Goal: Information Seeking & Learning: Learn about a topic

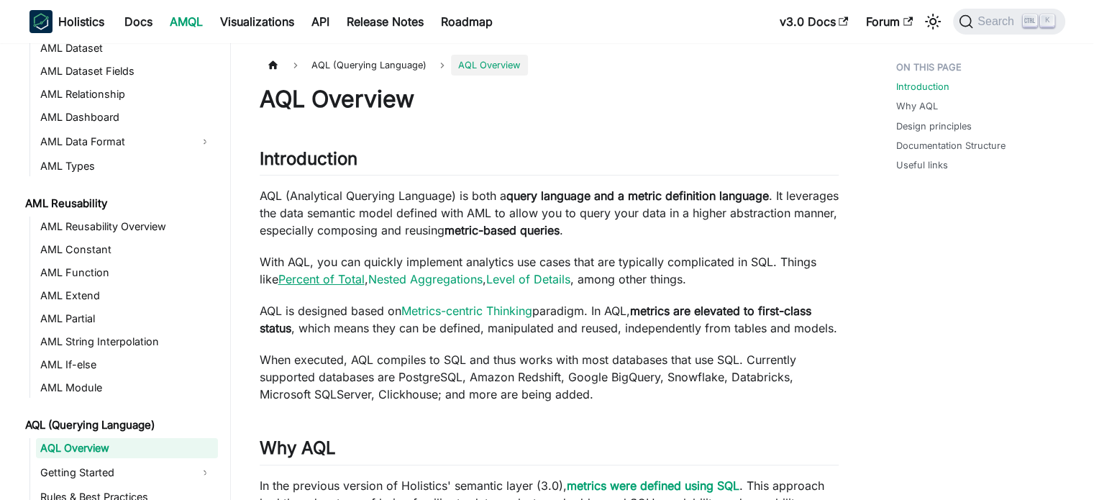
scroll to position [317, 0]
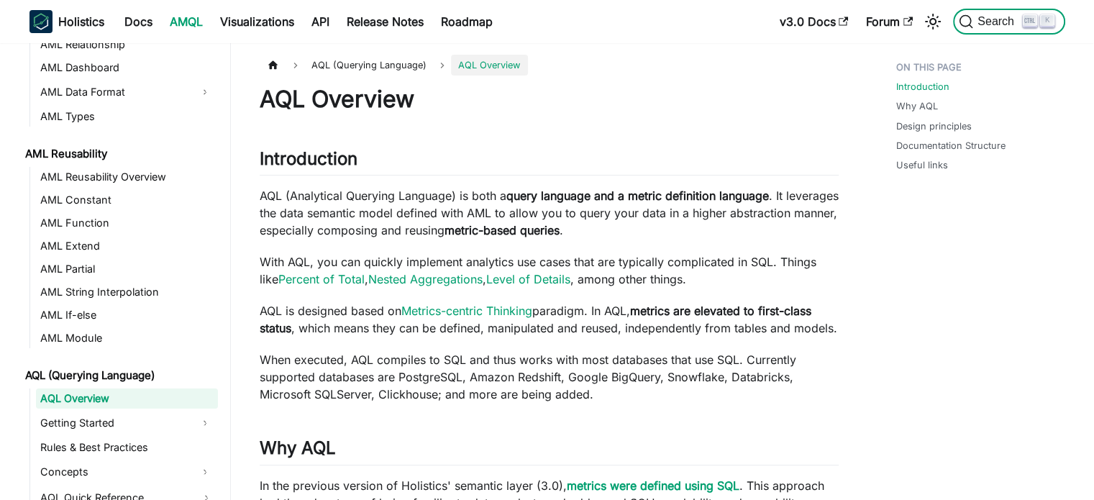
click at [986, 24] on span "Search" at bounding box center [998, 21] width 50 height 13
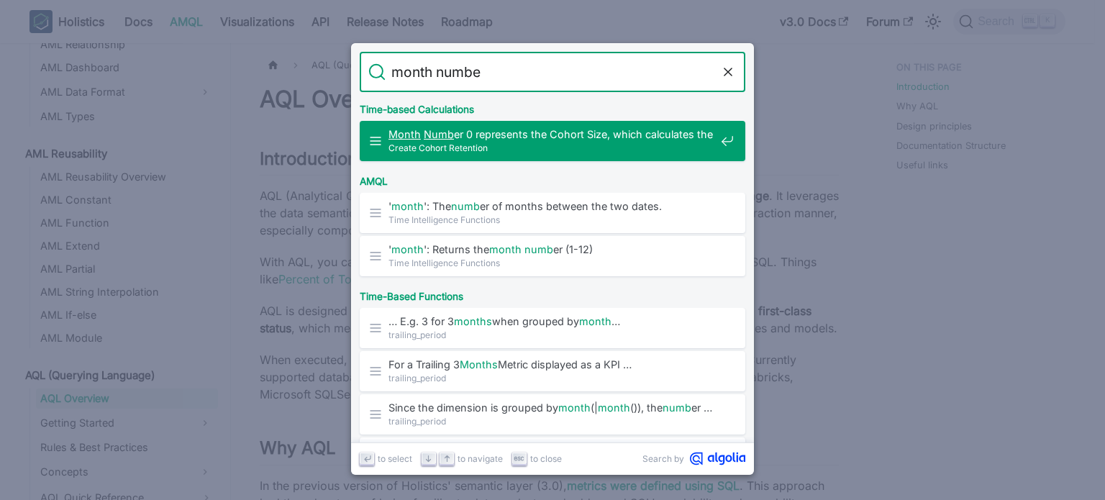
type input "month number"
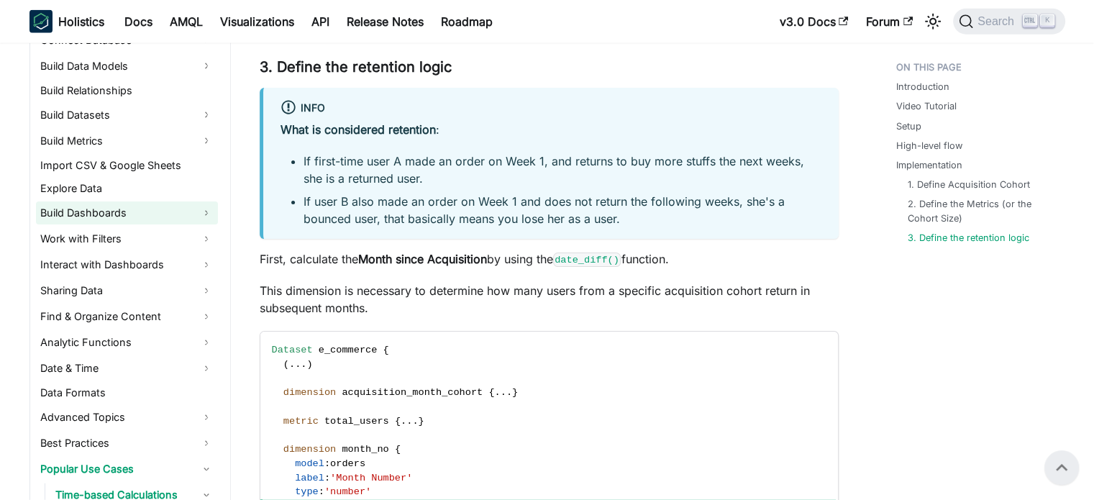
scroll to position [360, 0]
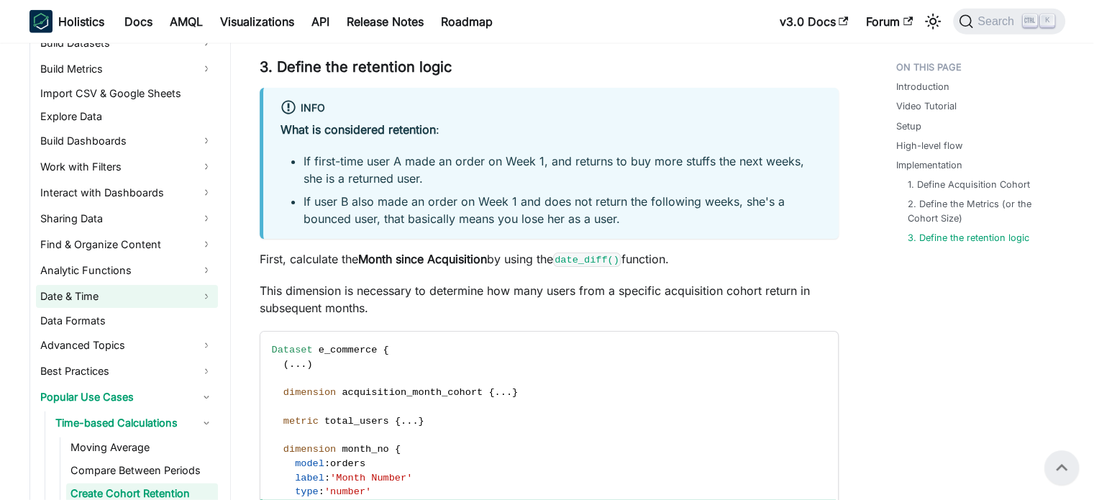
click at [147, 294] on link "Date & Time" at bounding box center [127, 296] width 182 height 23
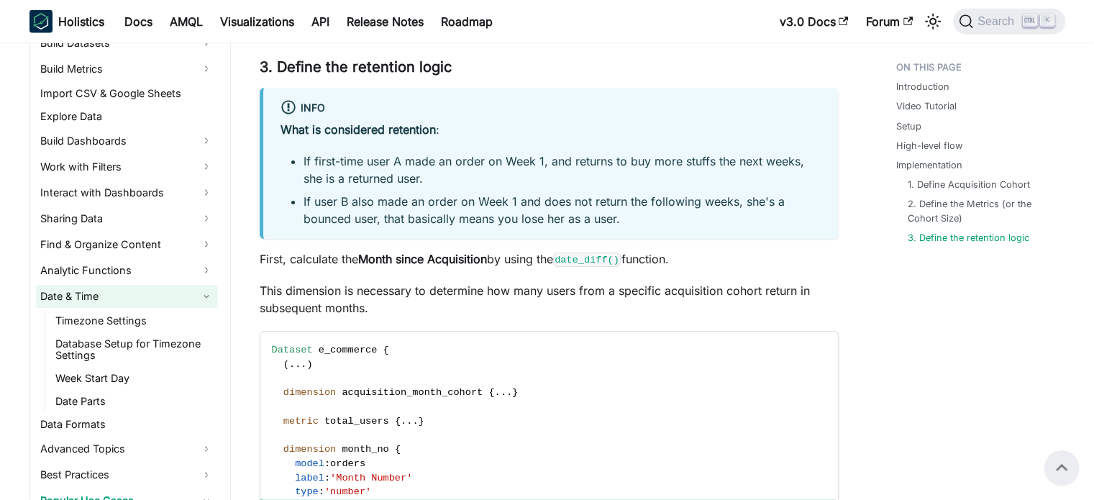
scroll to position [504, 0]
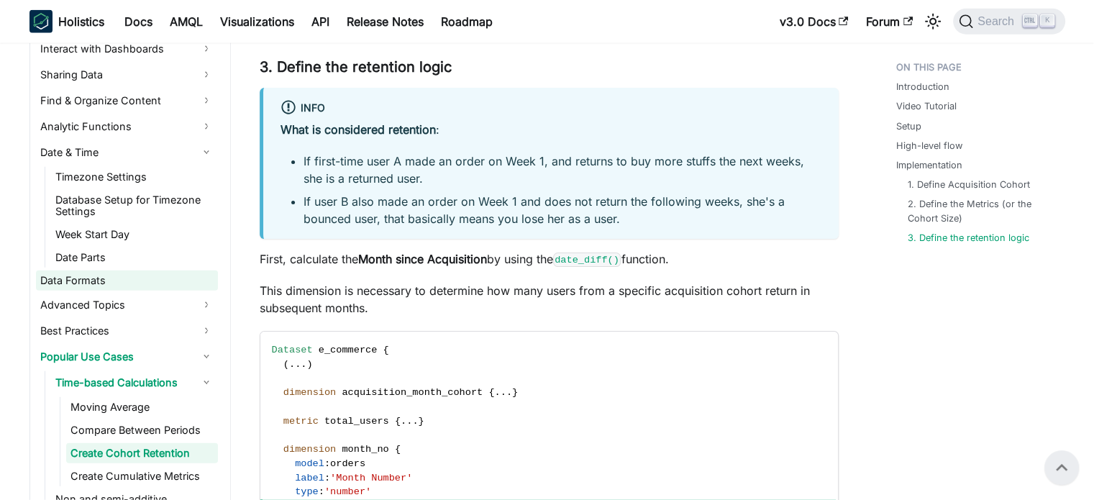
click at [138, 273] on link "Data Formats" at bounding box center [127, 281] width 182 height 20
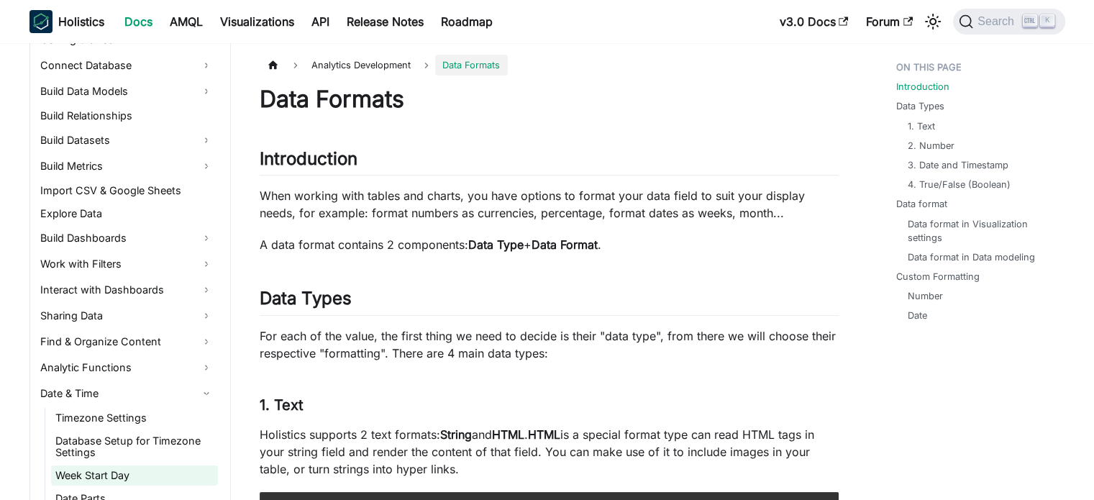
scroll to position [216, 0]
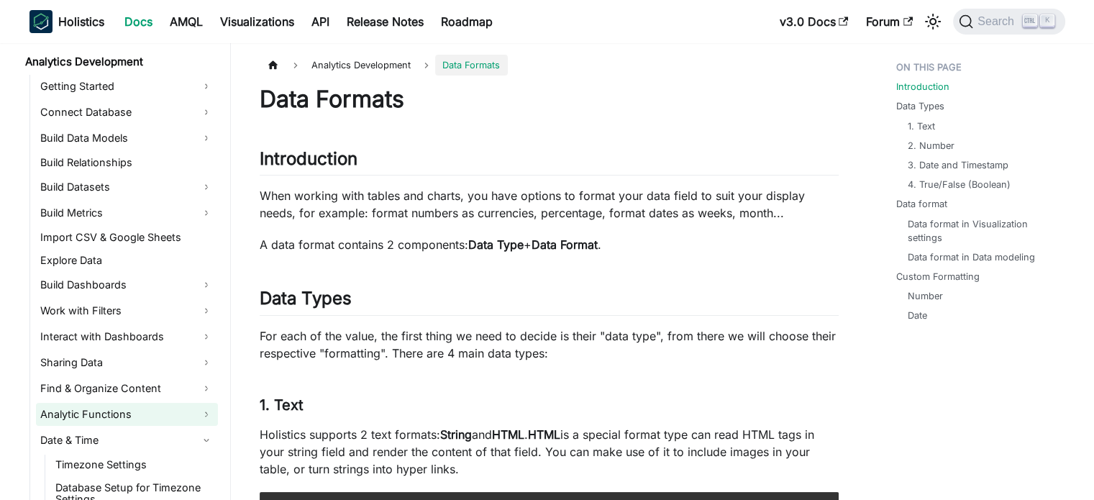
click at [113, 412] on link "Analytic Functions" at bounding box center [127, 414] width 182 height 23
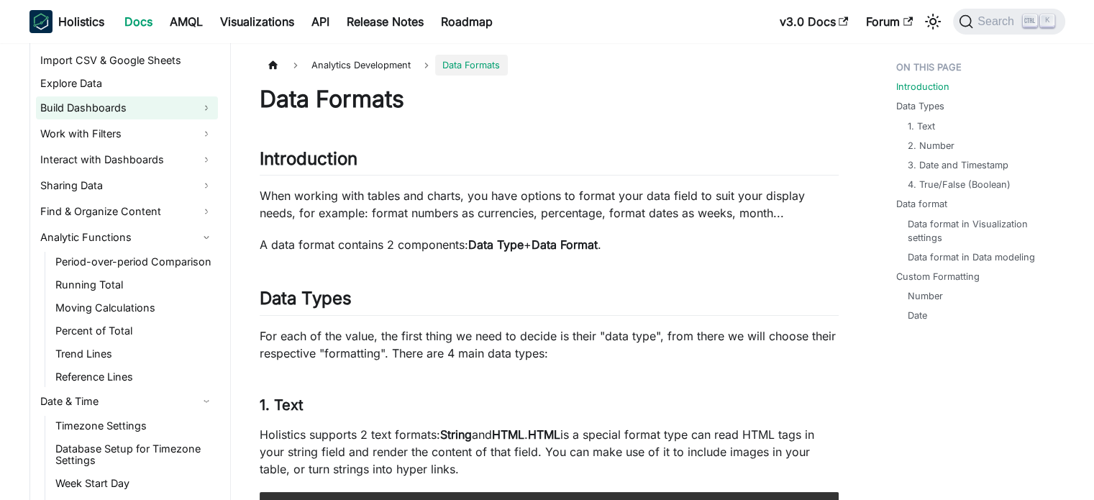
scroll to position [432, 0]
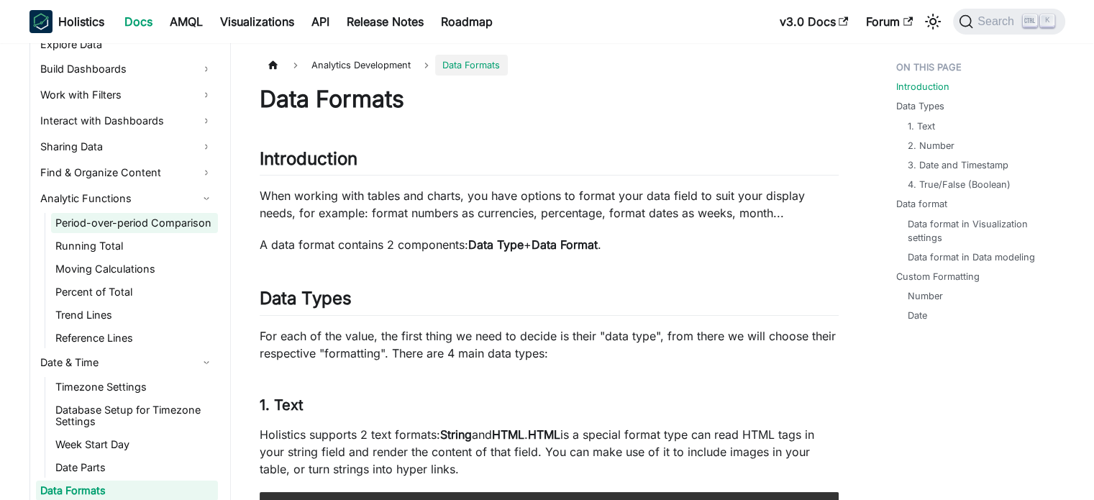
click at [161, 223] on link "Period-over-period Comparison" at bounding box center [134, 223] width 167 height 20
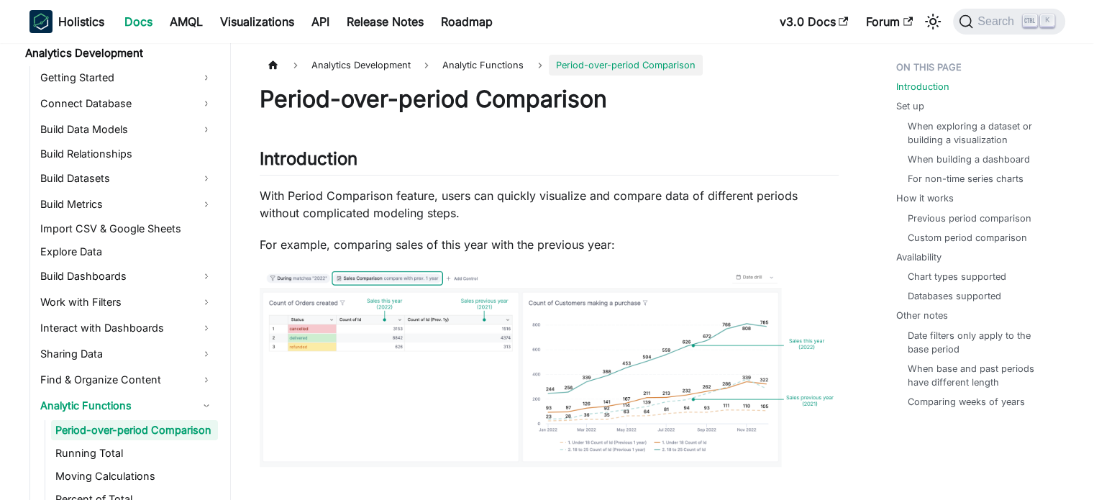
scroll to position [216, 0]
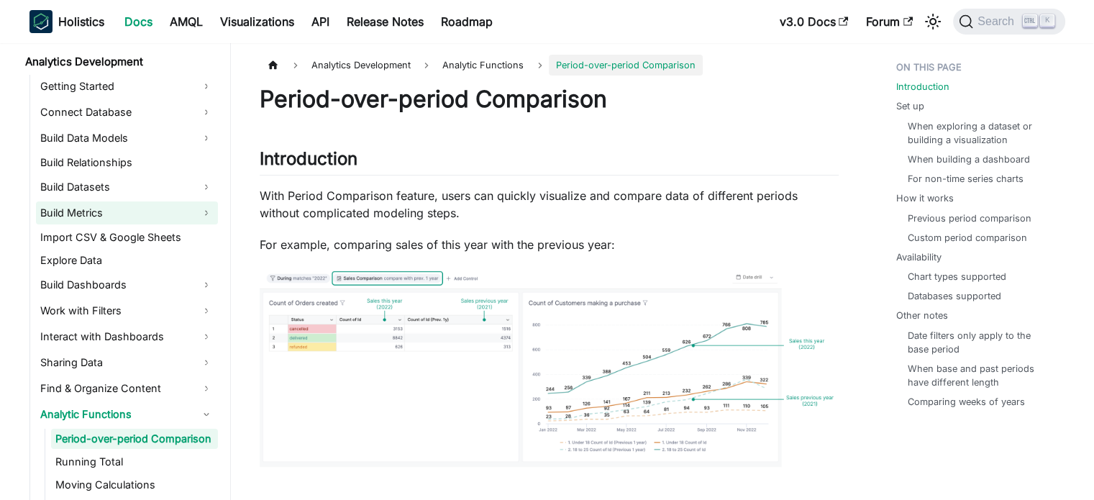
click at [160, 207] on link "Build Metrics" at bounding box center [127, 212] width 182 height 23
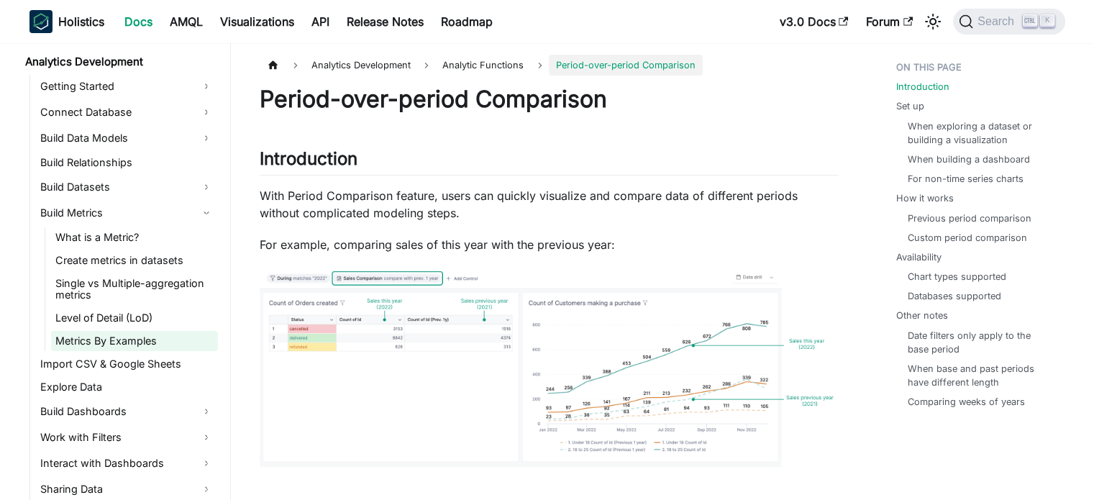
click at [141, 341] on link "Metrics By Examples" at bounding box center [134, 341] width 167 height 20
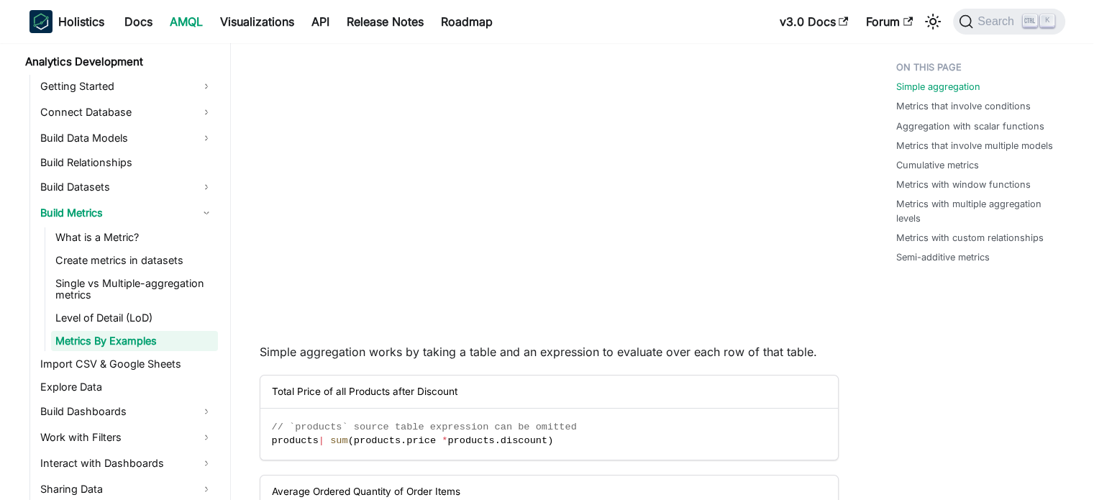
scroll to position [216, 0]
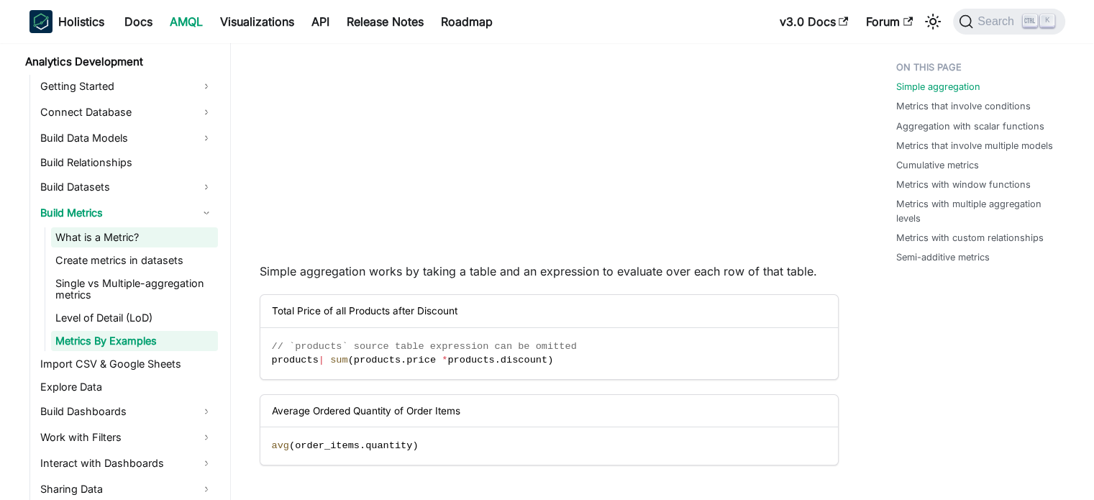
click at [95, 235] on link "What is a Metric?" at bounding box center [134, 237] width 167 height 20
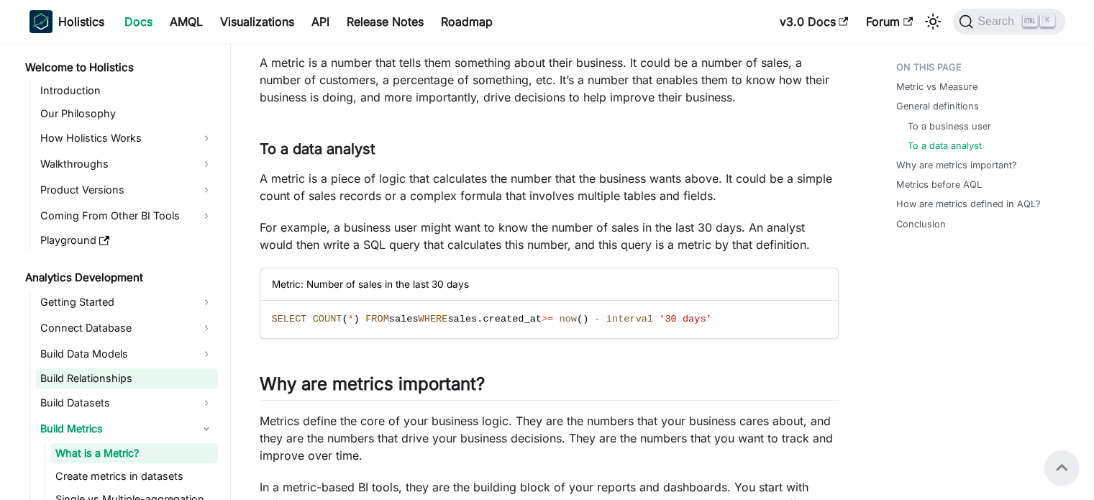
scroll to position [504, 0]
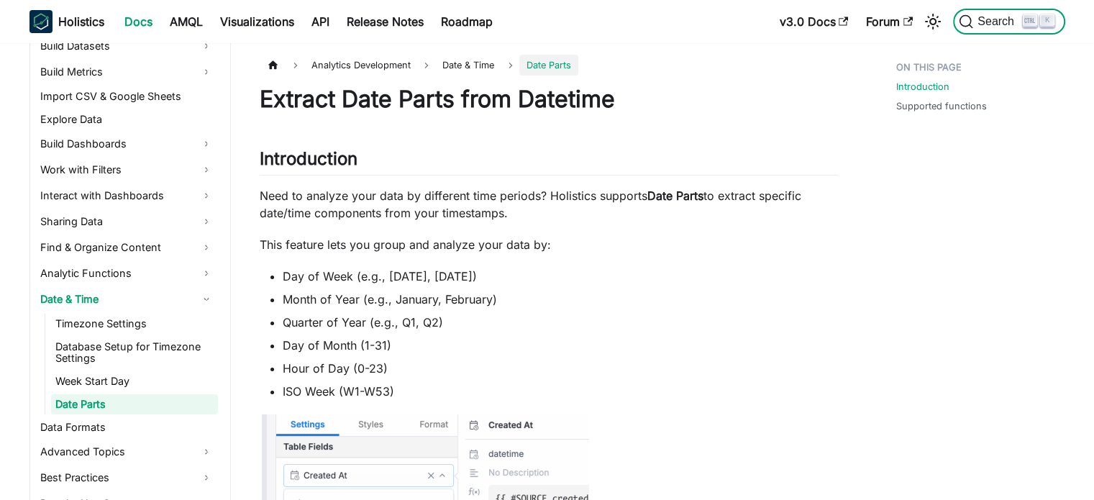
click at [984, 20] on span "Search" at bounding box center [998, 21] width 50 height 13
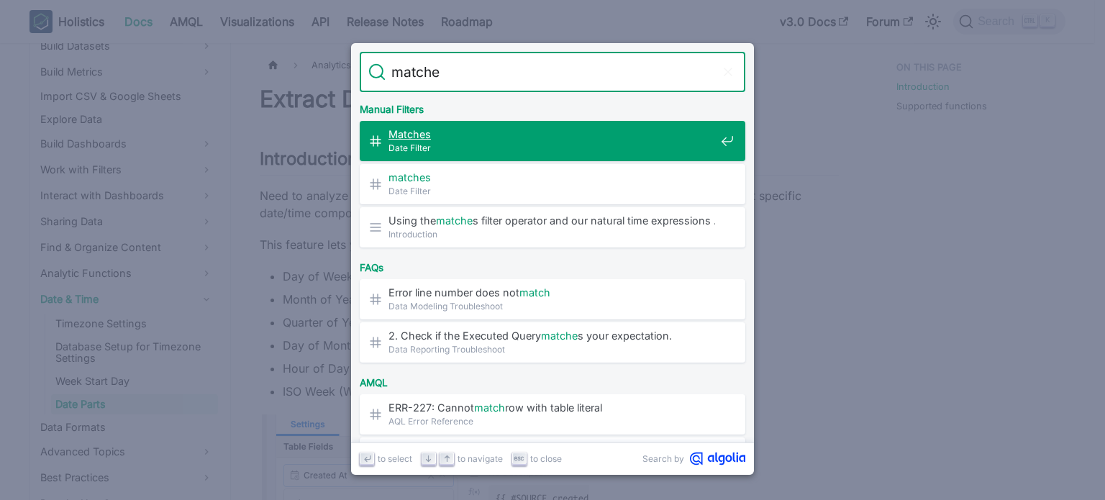
type input "matches"
click at [586, 135] on span "Matches ​" at bounding box center [552, 134] width 327 height 14
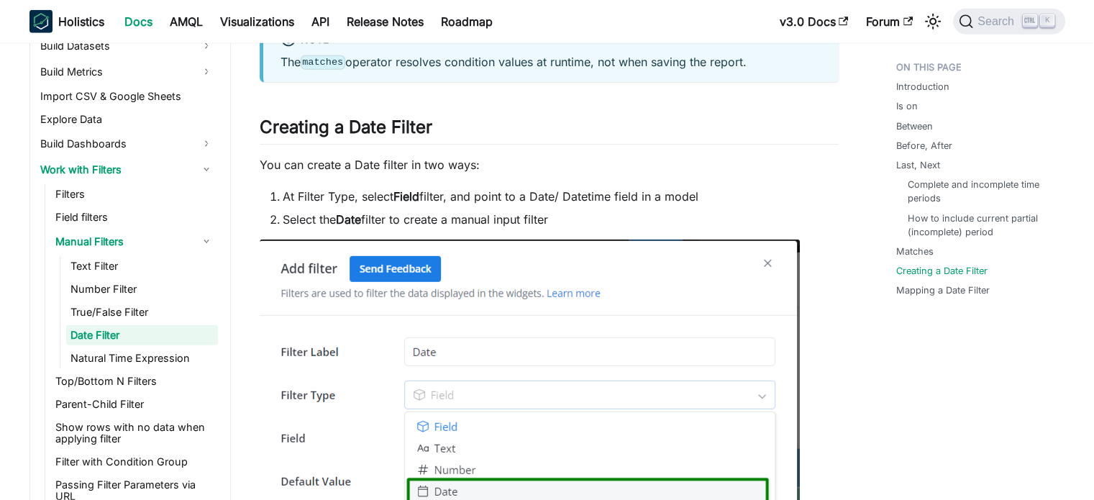
scroll to position [3856, 0]
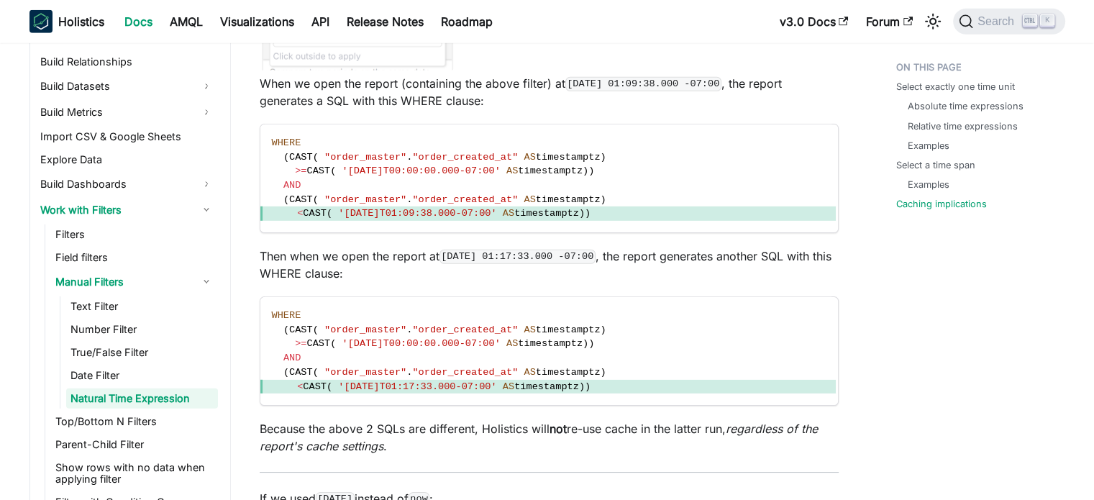
scroll to position [4461, 0]
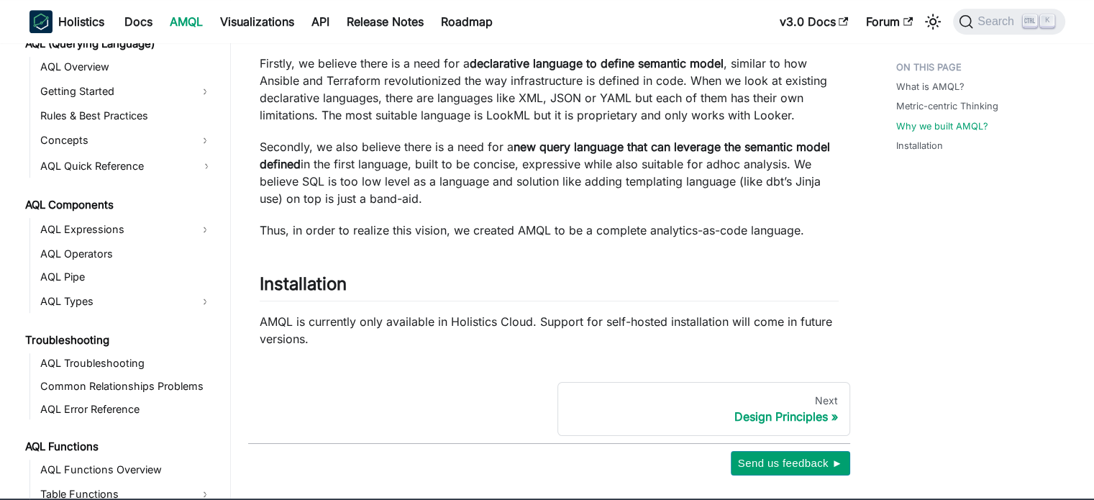
scroll to position [648, 0]
click at [167, 217] on link "AQL Expressions" at bounding box center [114, 228] width 156 height 23
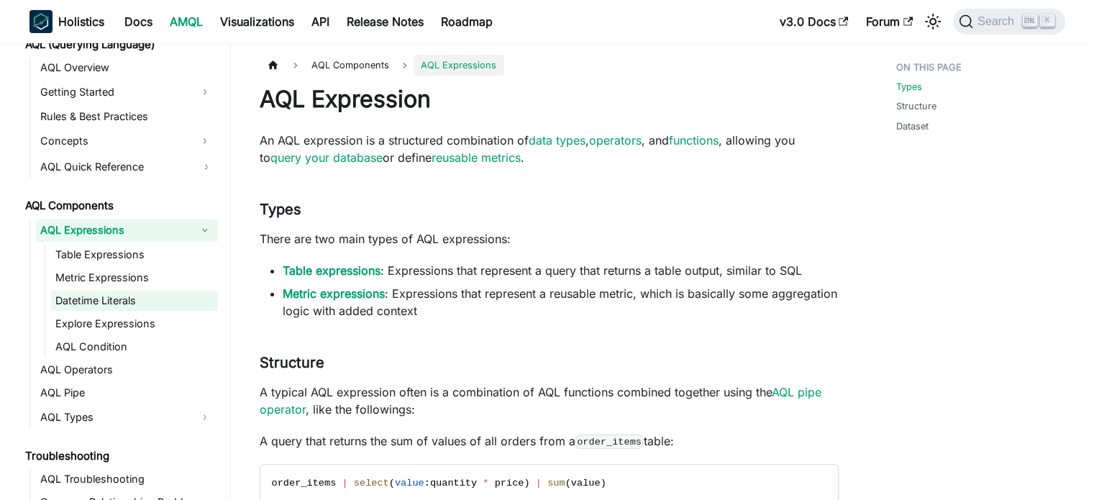
click at [148, 299] on link "Datetime Literals" at bounding box center [134, 301] width 167 height 20
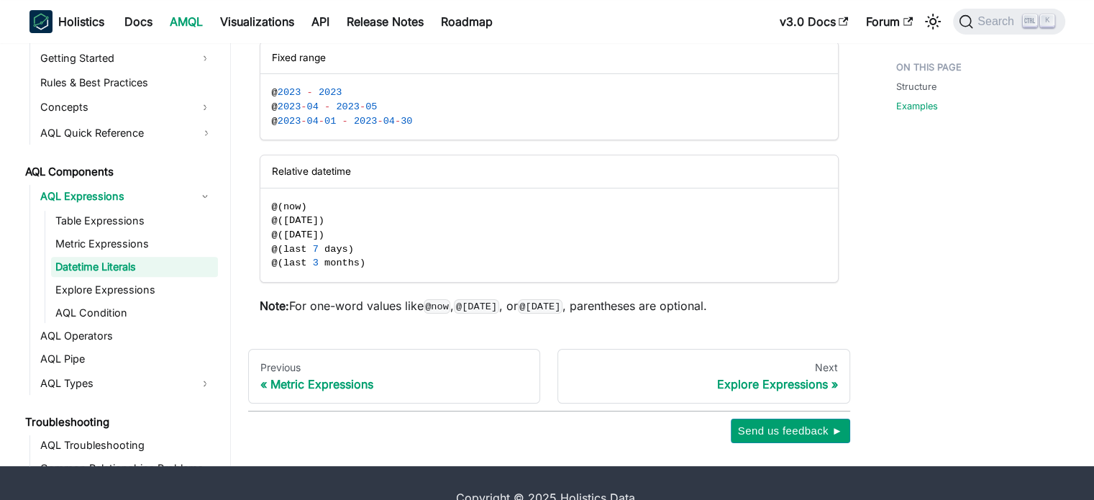
scroll to position [542, 0]
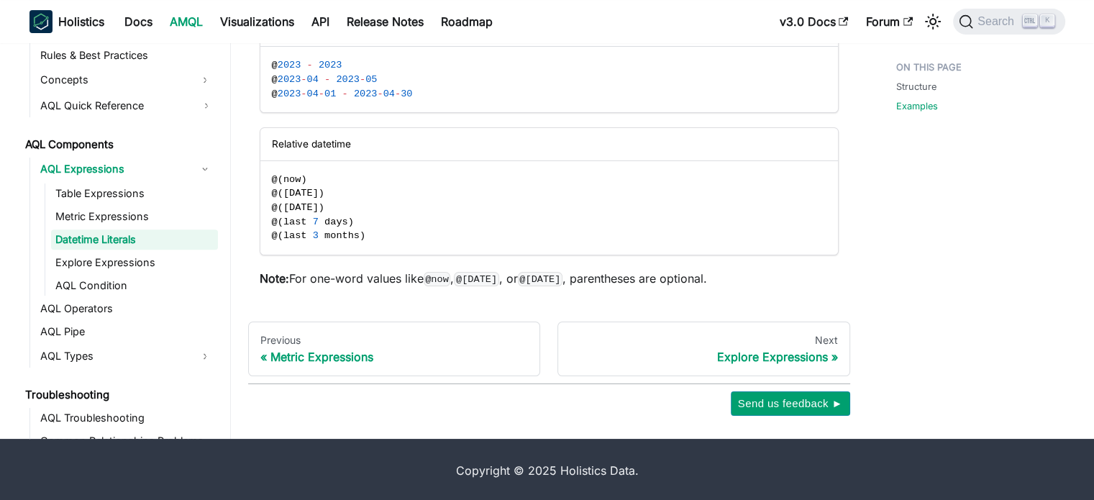
click at [138, 301] on link "AQL Operators" at bounding box center [127, 309] width 182 height 20
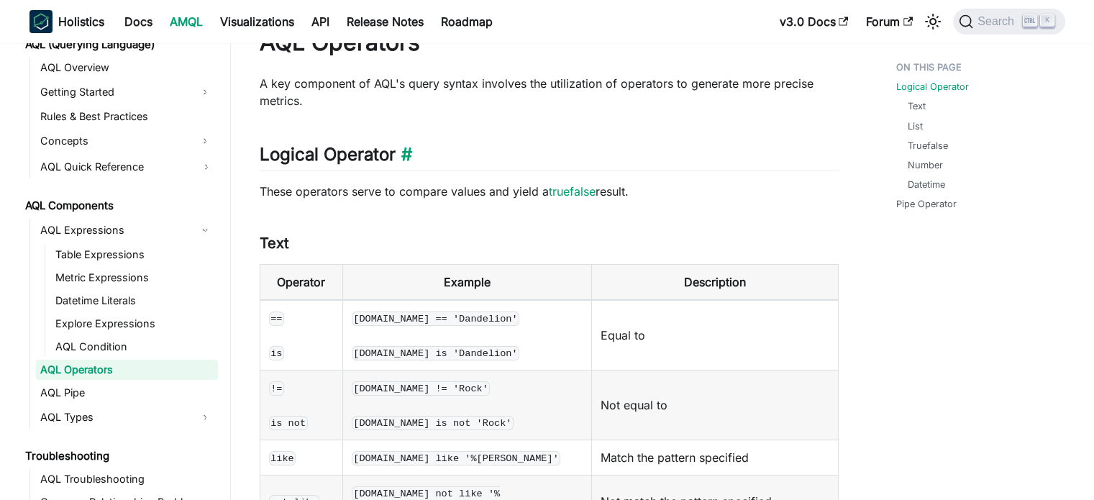
scroll to position [144, 0]
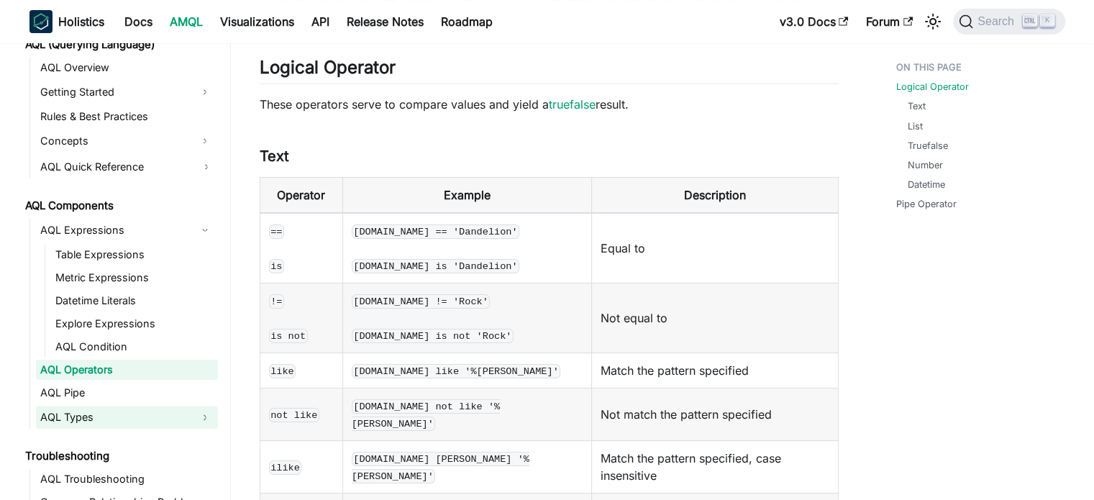
click at [154, 419] on link "AQL Types" at bounding box center [114, 417] width 156 height 23
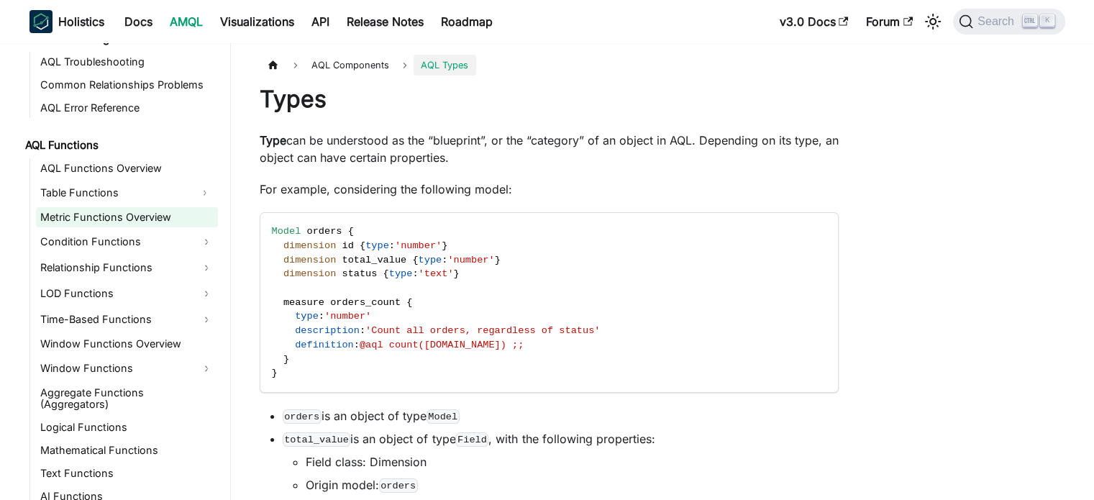
scroll to position [1171, 0]
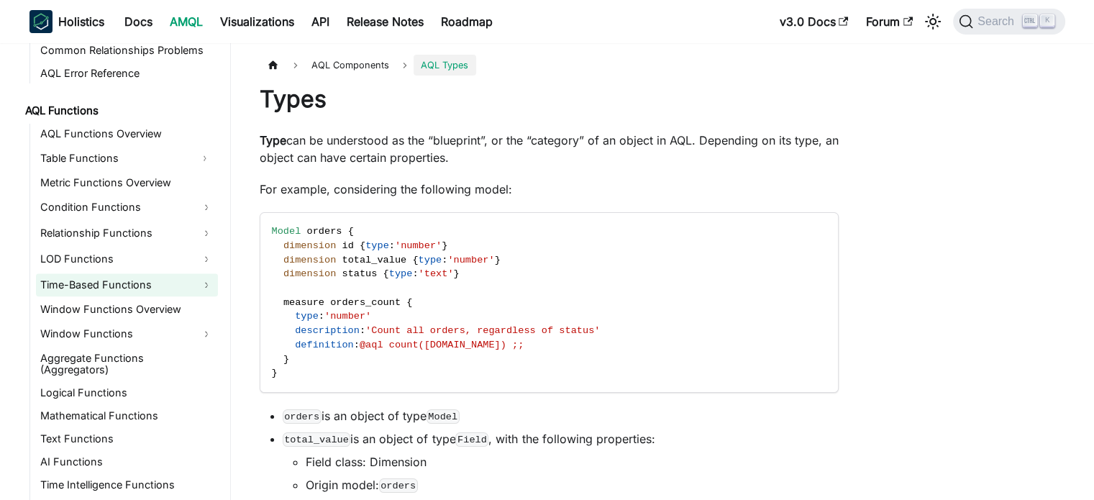
click at [168, 282] on link "Time-Based Functions" at bounding box center [127, 284] width 182 height 23
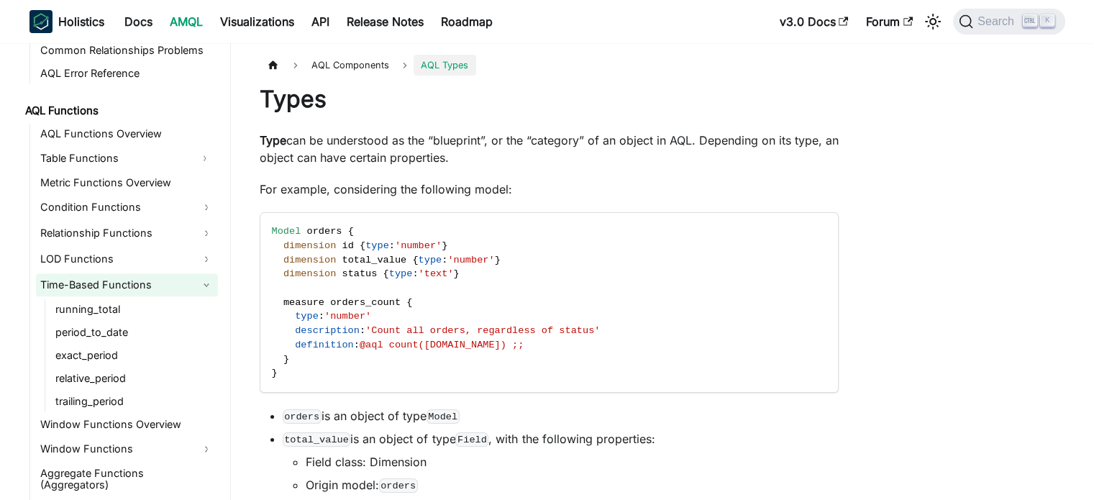
click at [176, 291] on link "Time-Based Functions" at bounding box center [127, 284] width 182 height 23
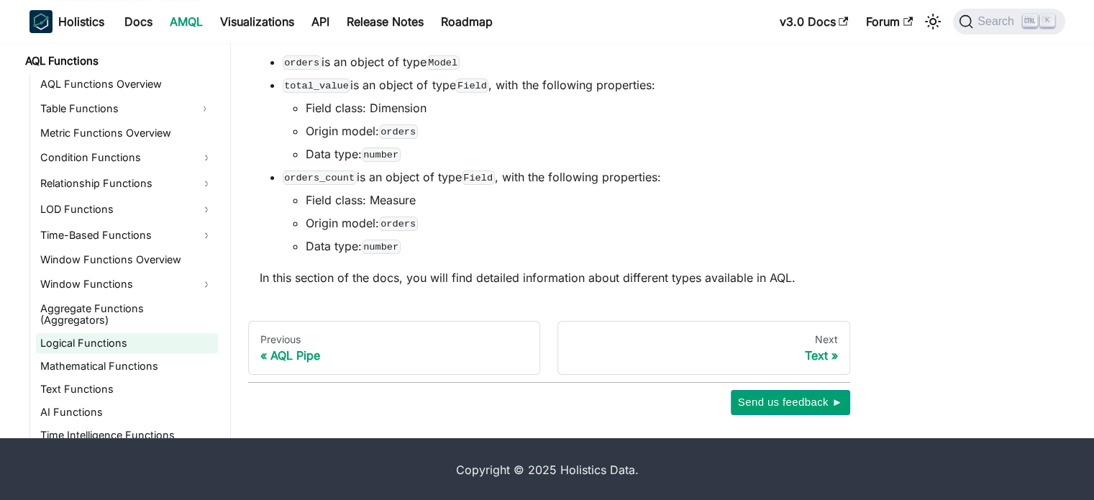
scroll to position [1134, 0]
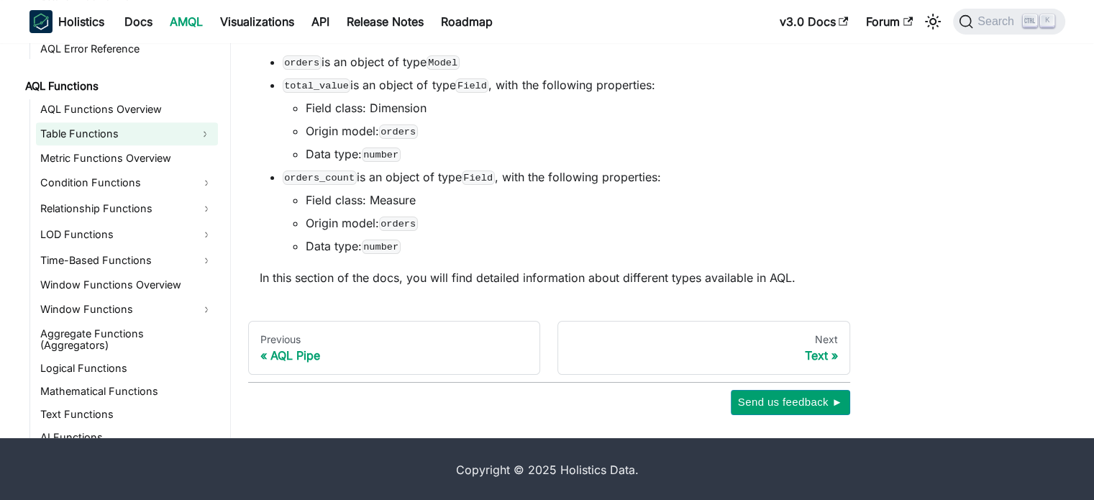
click at [178, 135] on link "Table Functions" at bounding box center [114, 133] width 156 height 23
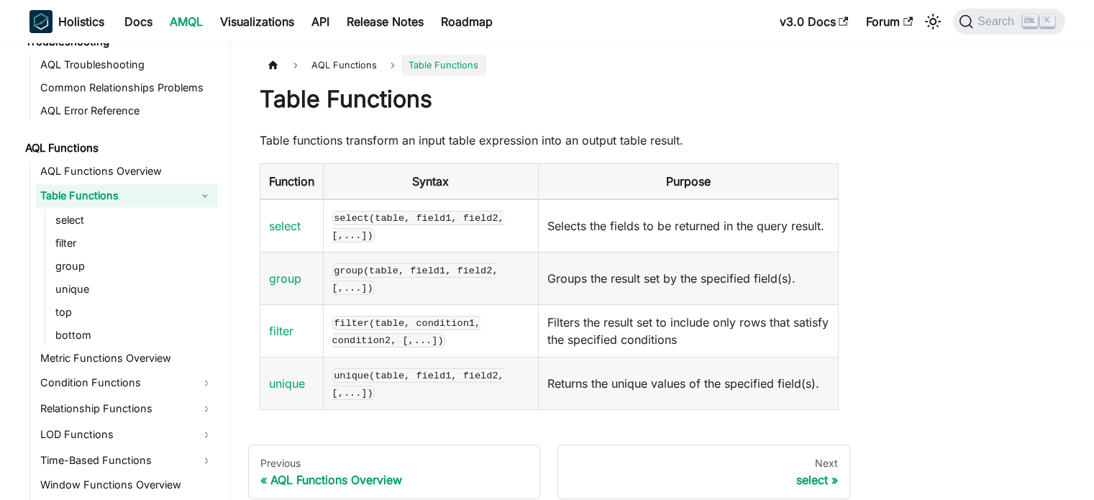
click at [175, 193] on link "Table Functions" at bounding box center [114, 195] width 156 height 23
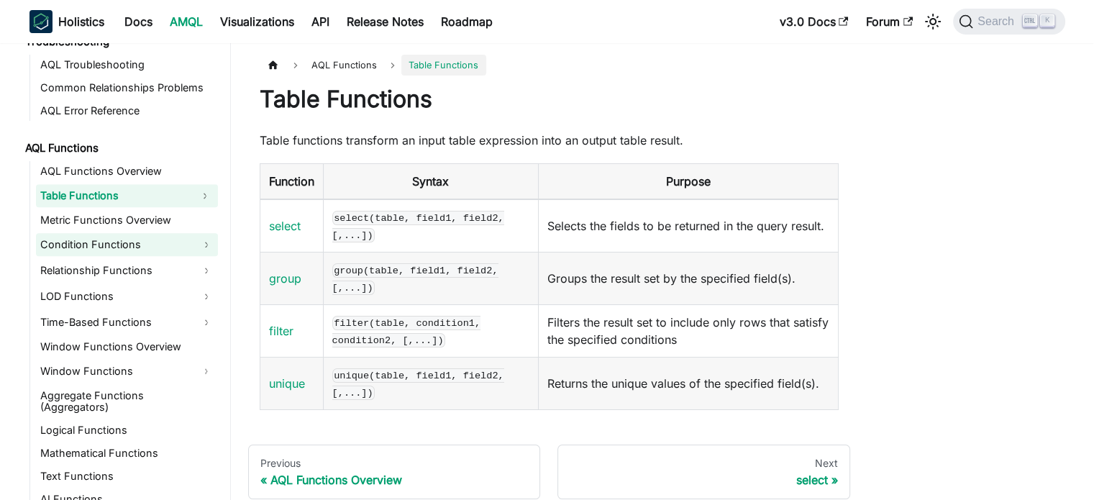
click at [186, 243] on link "Condition Functions" at bounding box center [127, 244] width 182 height 23
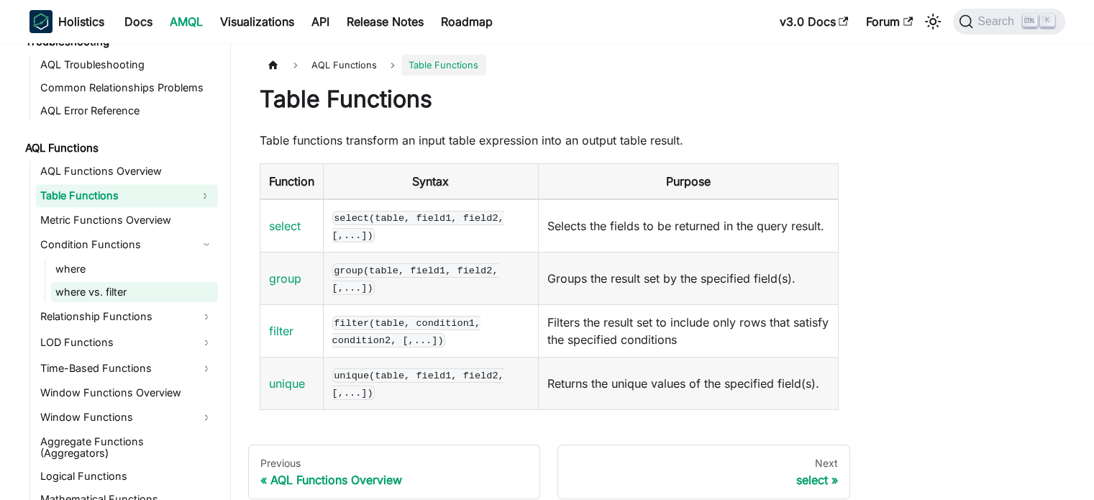
click at [109, 291] on link "where vs. filter" at bounding box center [134, 292] width 167 height 20
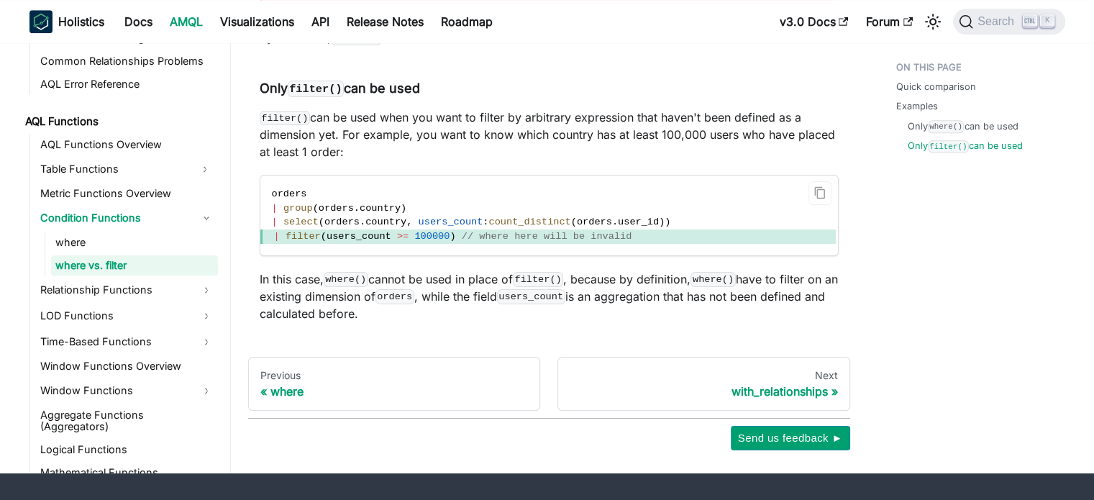
scroll to position [1301, 0]
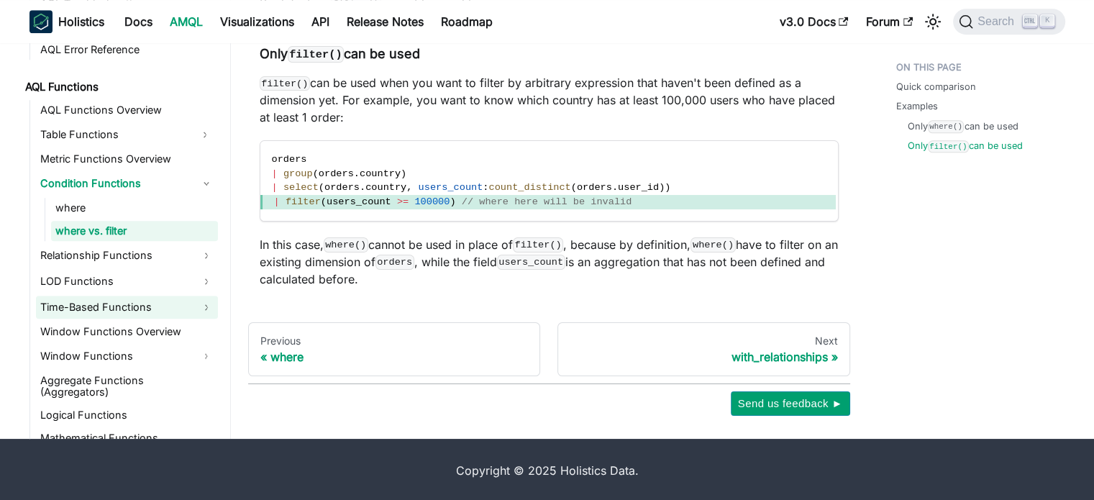
click at [153, 297] on link "Time-Based Functions" at bounding box center [127, 307] width 182 height 23
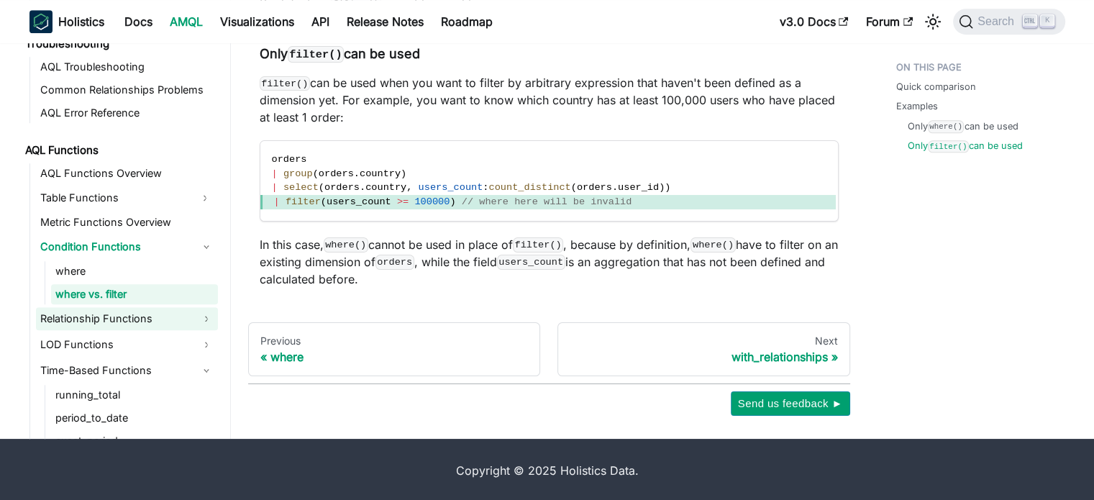
scroll to position [1062, 0]
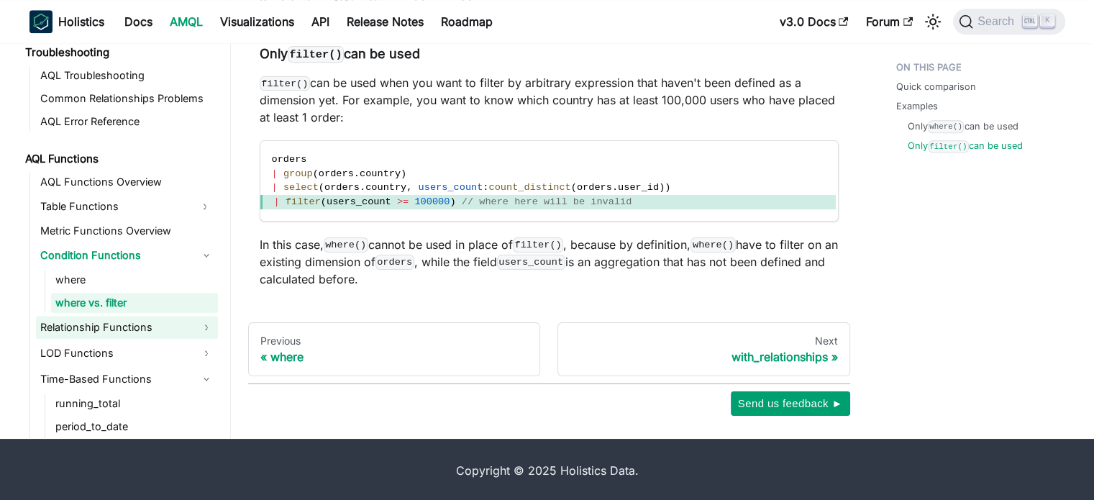
click at [155, 324] on link "Relationship Functions" at bounding box center [127, 327] width 182 height 23
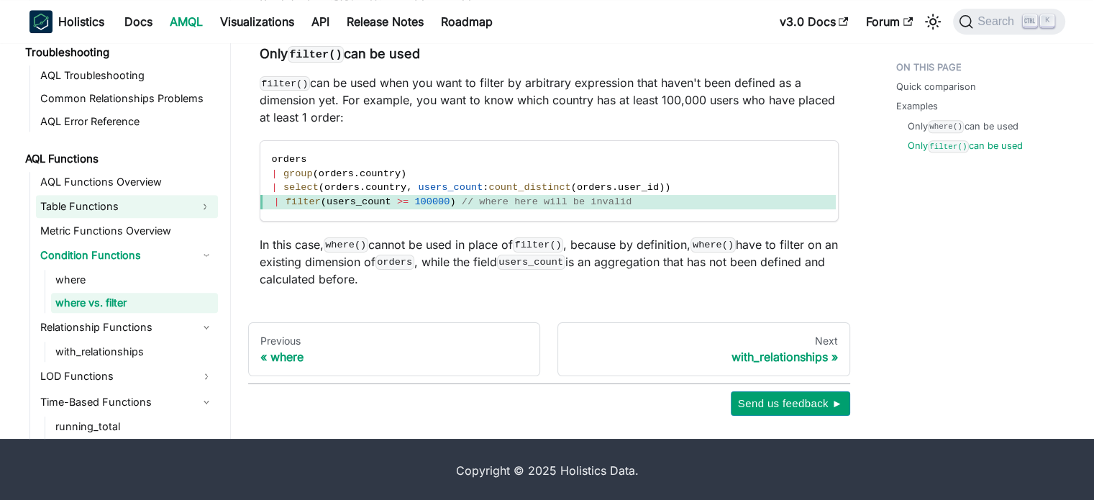
click at [146, 207] on link "Table Functions" at bounding box center [114, 206] width 156 height 23
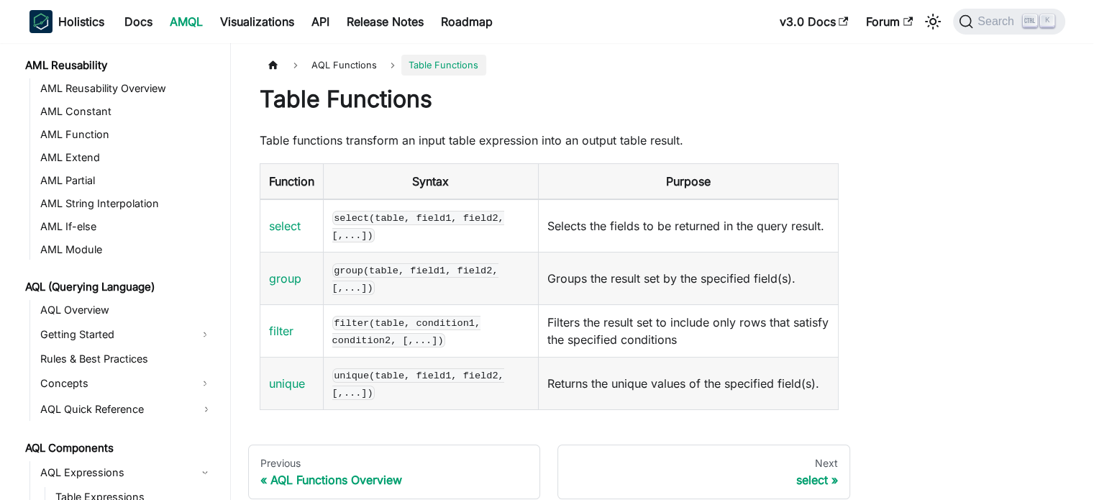
scroll to position [414, 0]
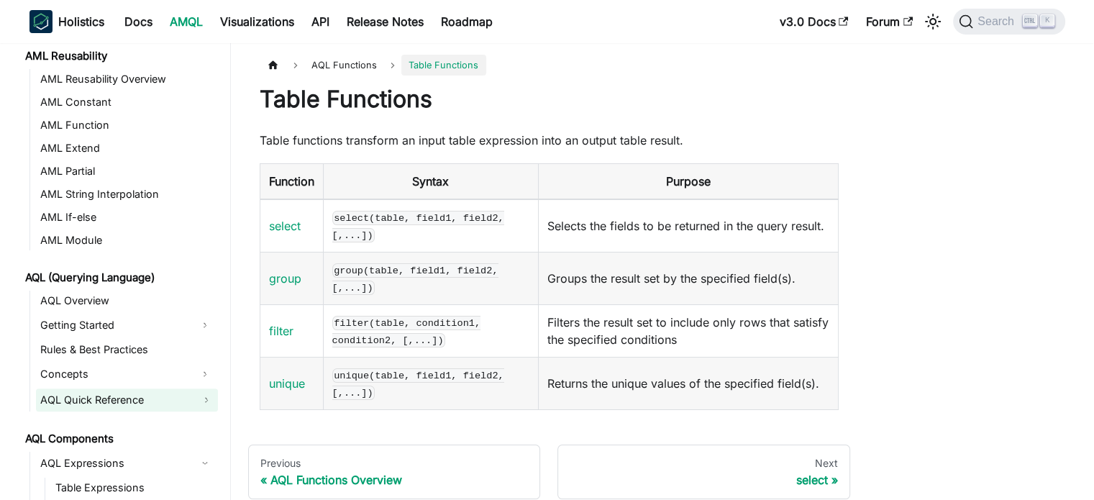
click at [168, 403] on link "AQL Quick Reference" at bounding box center [127, 400] width 182 height 23
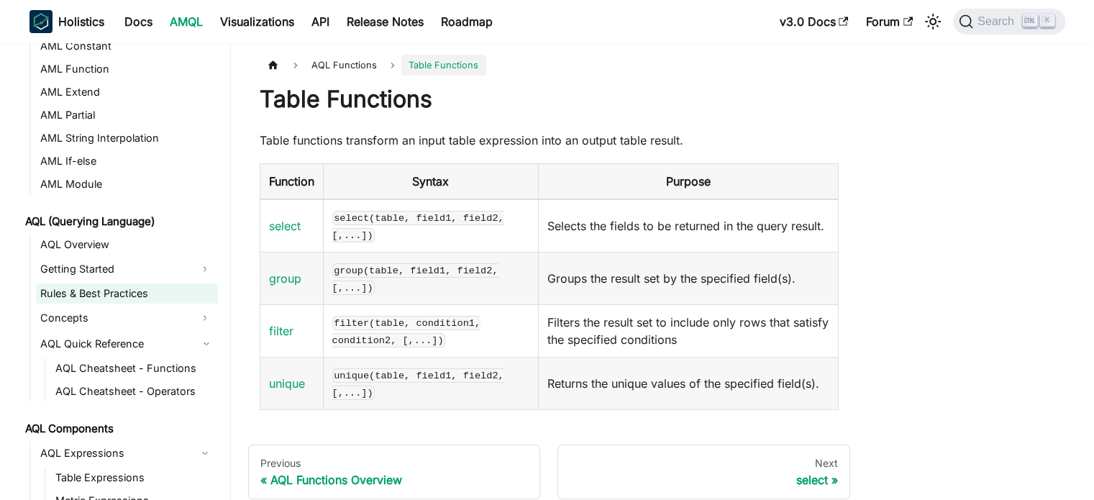
scroll to position [558, 0]
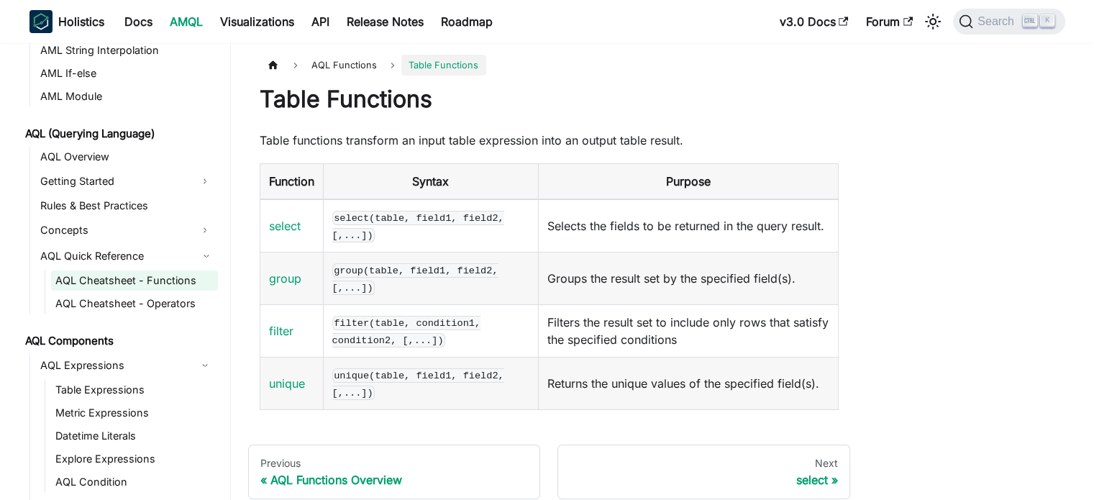
click at [173, 280] on link "AQL Cheatsheet - Functions" at bounding box center [134, 281] width 167 height 20
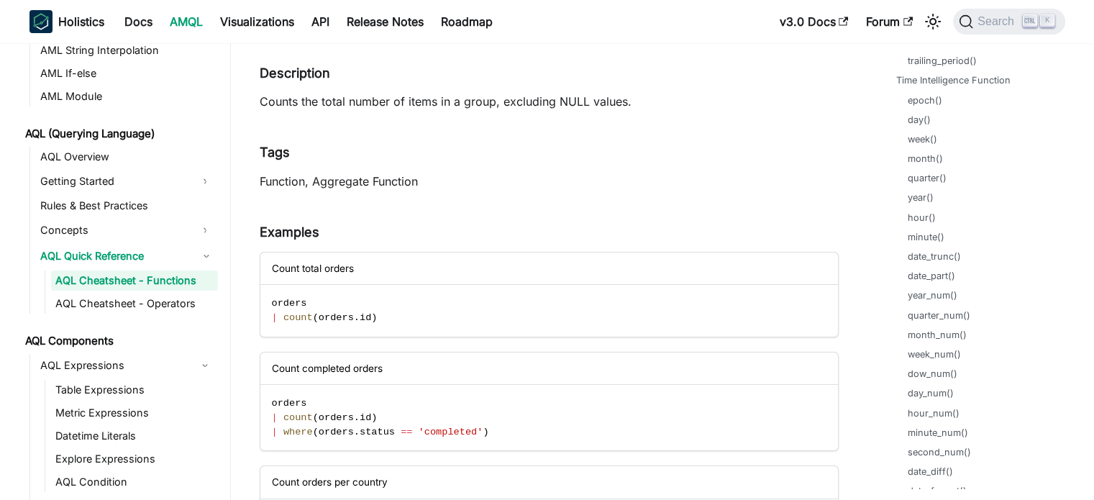
scroll to position [791, 0]
click at [953, 292] on link "month_num()" at bounding box center [940, 293] width 59 height 14
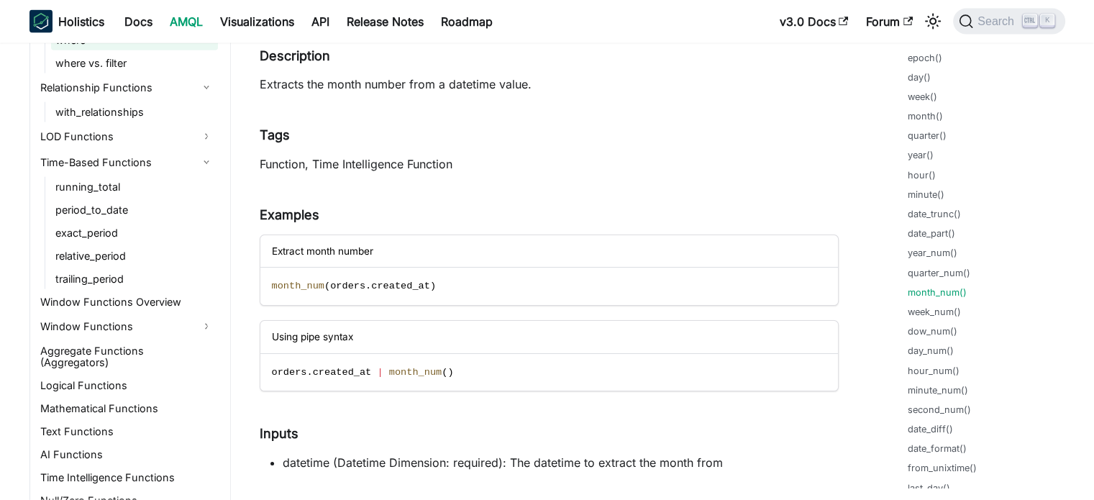
scroll to position [1574, 0]
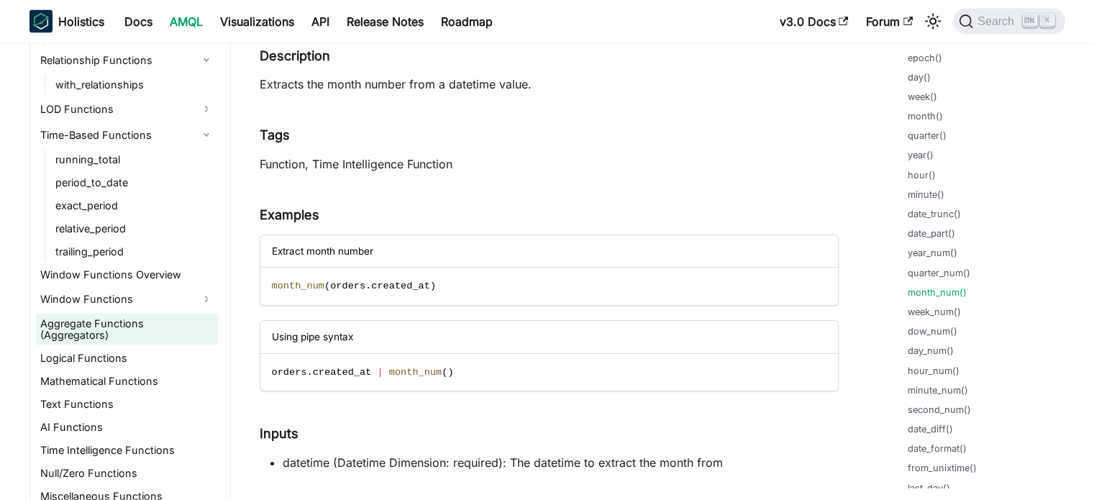
click at [90, 322] on link "Aggregate Functions (Aggregators)" at bounding box center [127, 330] width 182 height 32
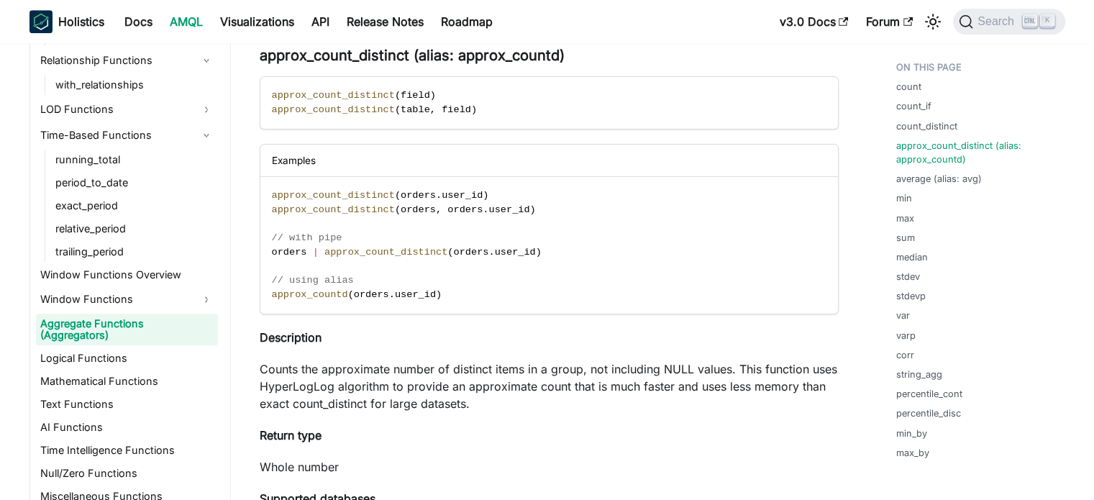
scroll to position [1439, 0]
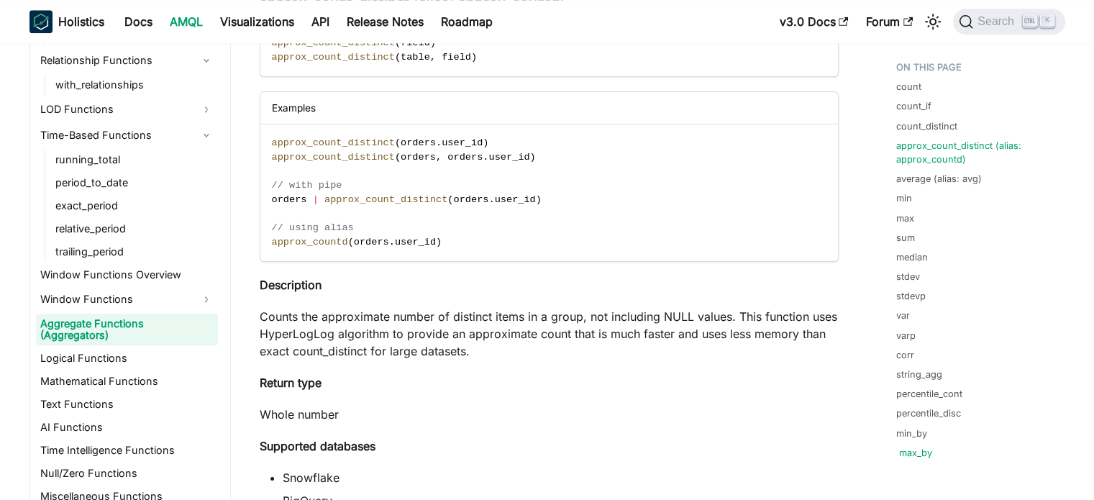
click at [904, 451] on link "max_by" at bounding box center [915, 453] width 33 height 14
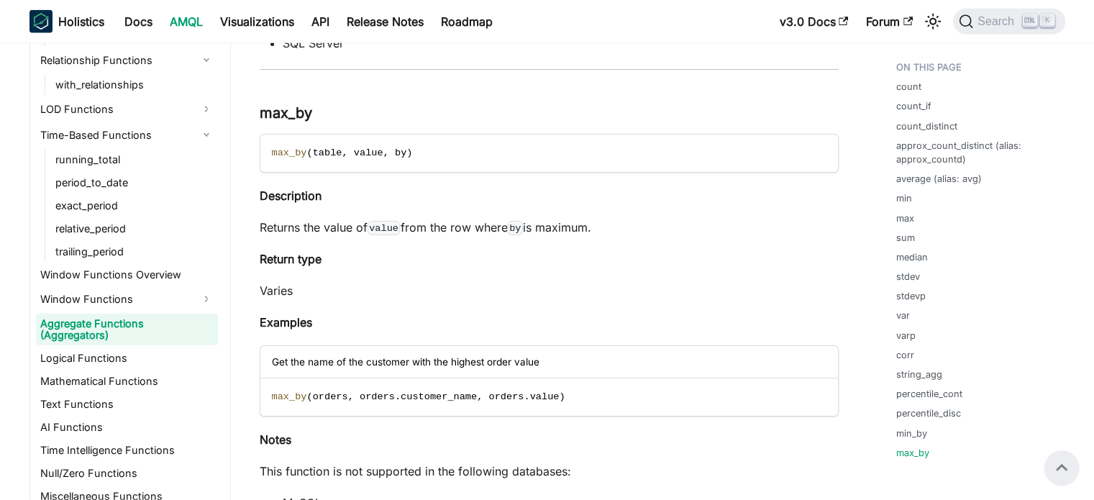
scroll to position [8975, 0]
